Goal: Task Accomplishment & Management: Manage account settings

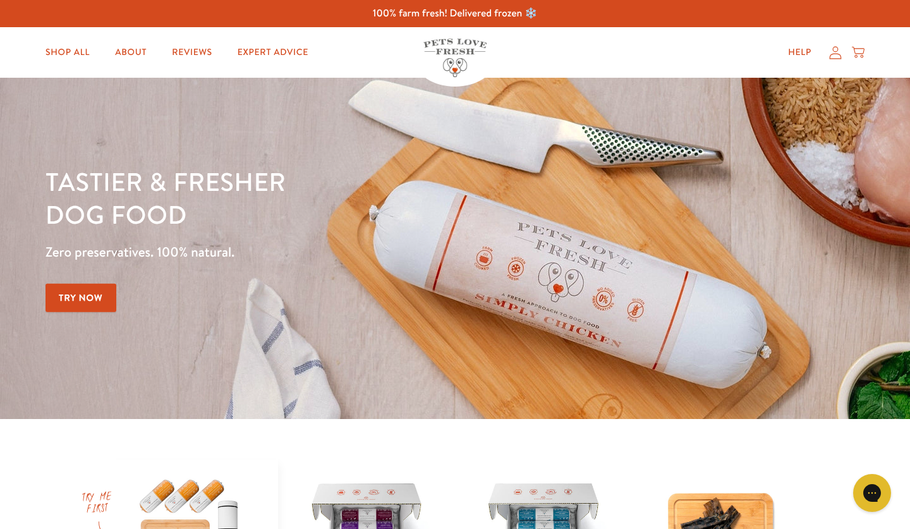
click at [837, 58] on icon at bounding box center [836, 52] width 12 height 13
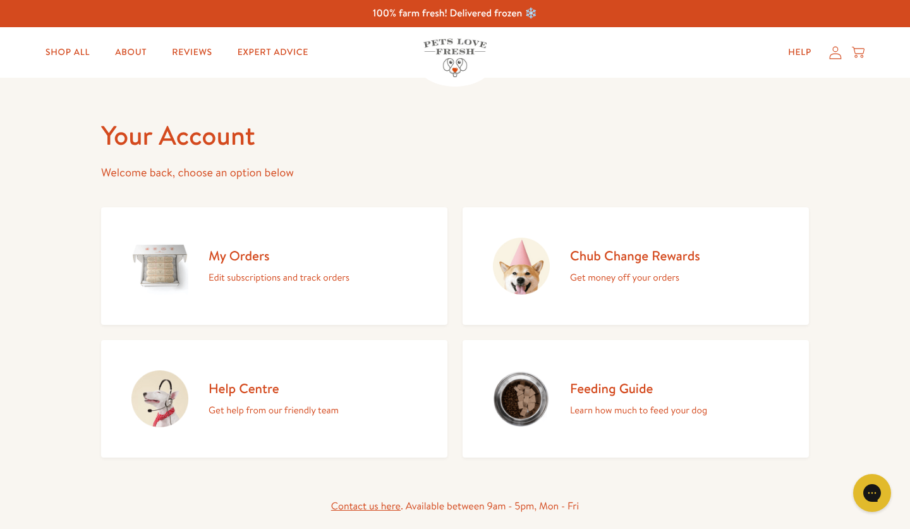
click at [233, 258] on h2 "My Orders" at bounding box center [279, 255] width 141 height 17
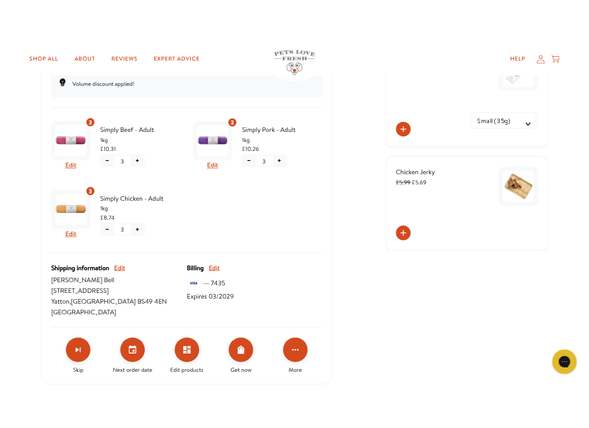
scroll to position [411, 0]
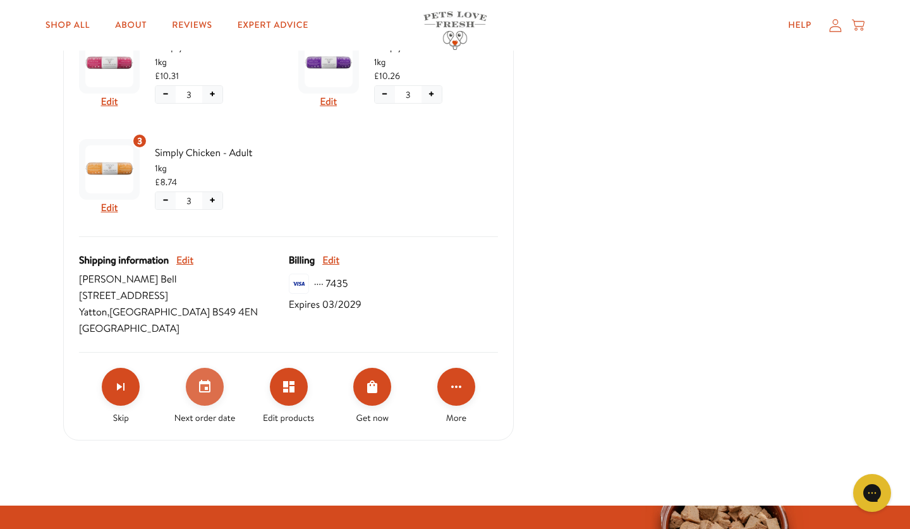
click at [201, 387] on icon "Set your next order date" at bounding box center [204, 386] width 15 height 15
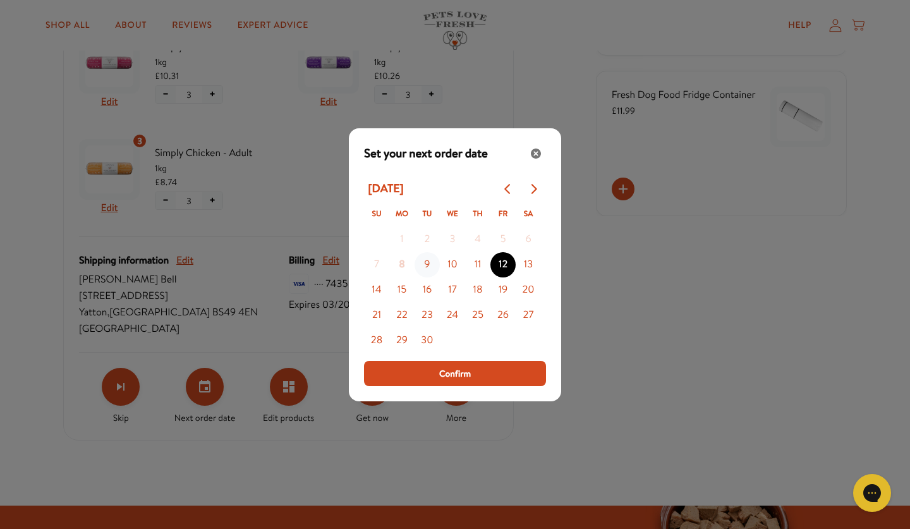
click at [429, 266] on button "9" at bounding box center [427, 264] width 25 height 25
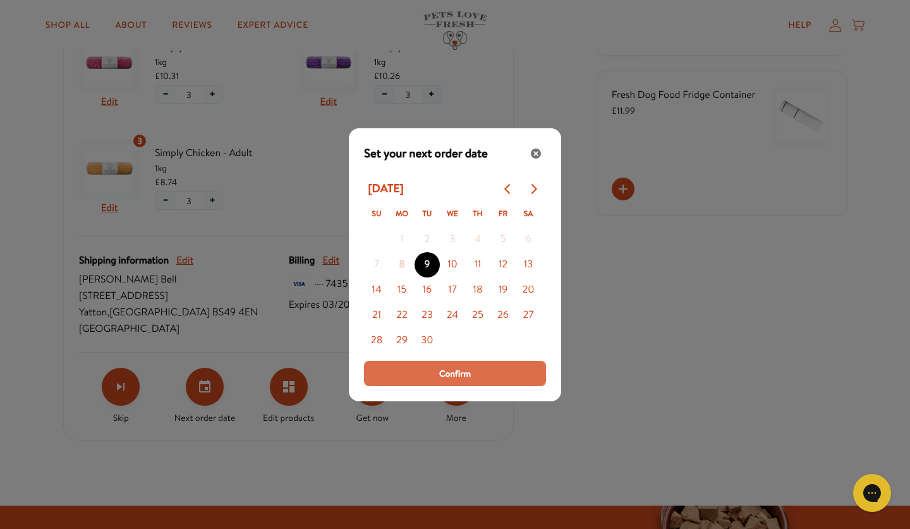
click at [471, 372] on span "Confirm" at bounding box center [455, 373] width 32 height 14
